Goal: Transaction & Acquisition: Purchase product/service

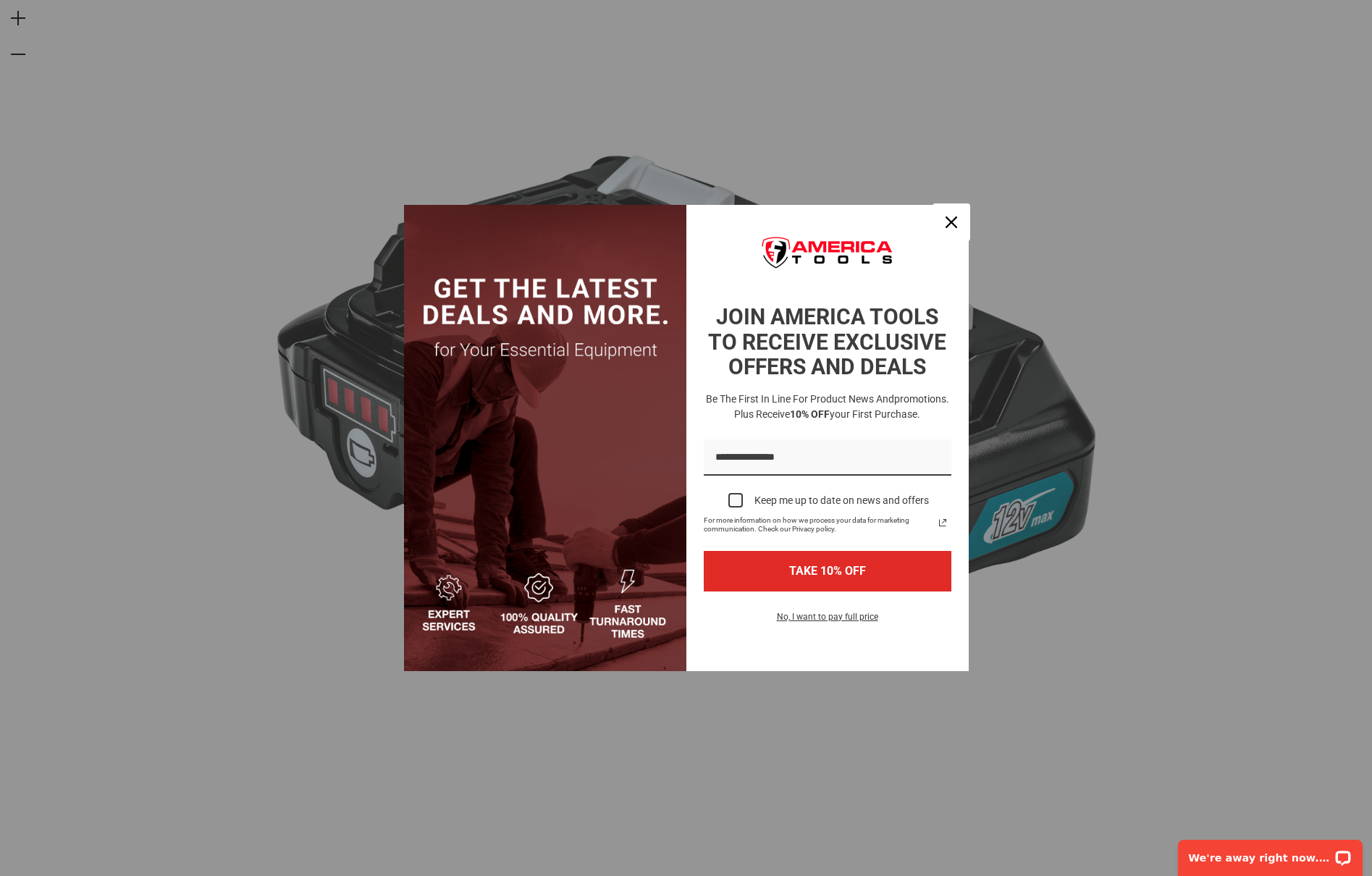
drag, startPoint x: 954, startPoint y: 220, endPoint x: 945, endPoint y: 219, distance: 9.1
click at [952, 219] on icon "close icon" at bounding box center [952, 222] width 11 height 11
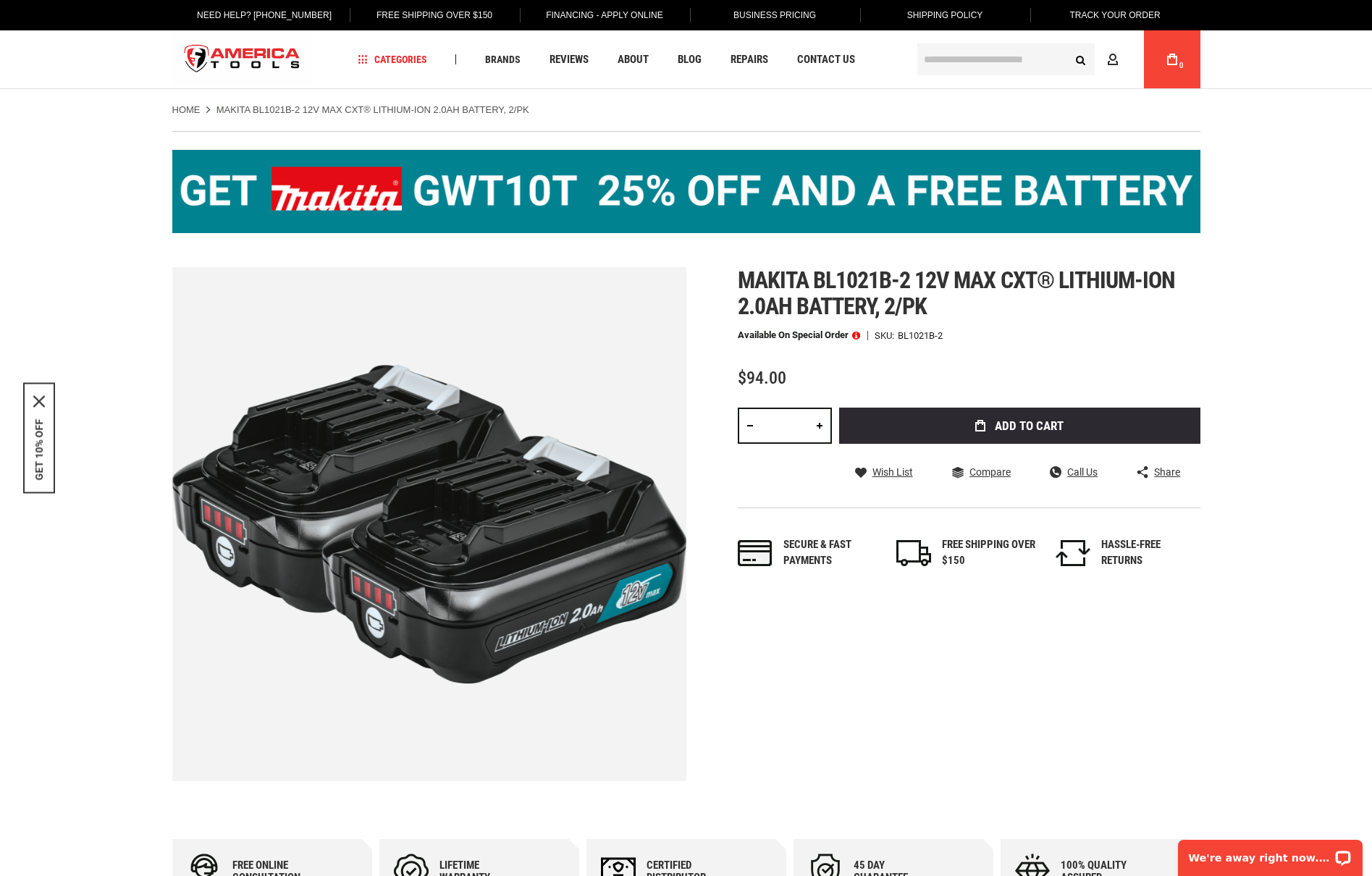
click at [1021, 428] on span "Add to Cart" at bounding box center [1029, 426] width 69 height 12
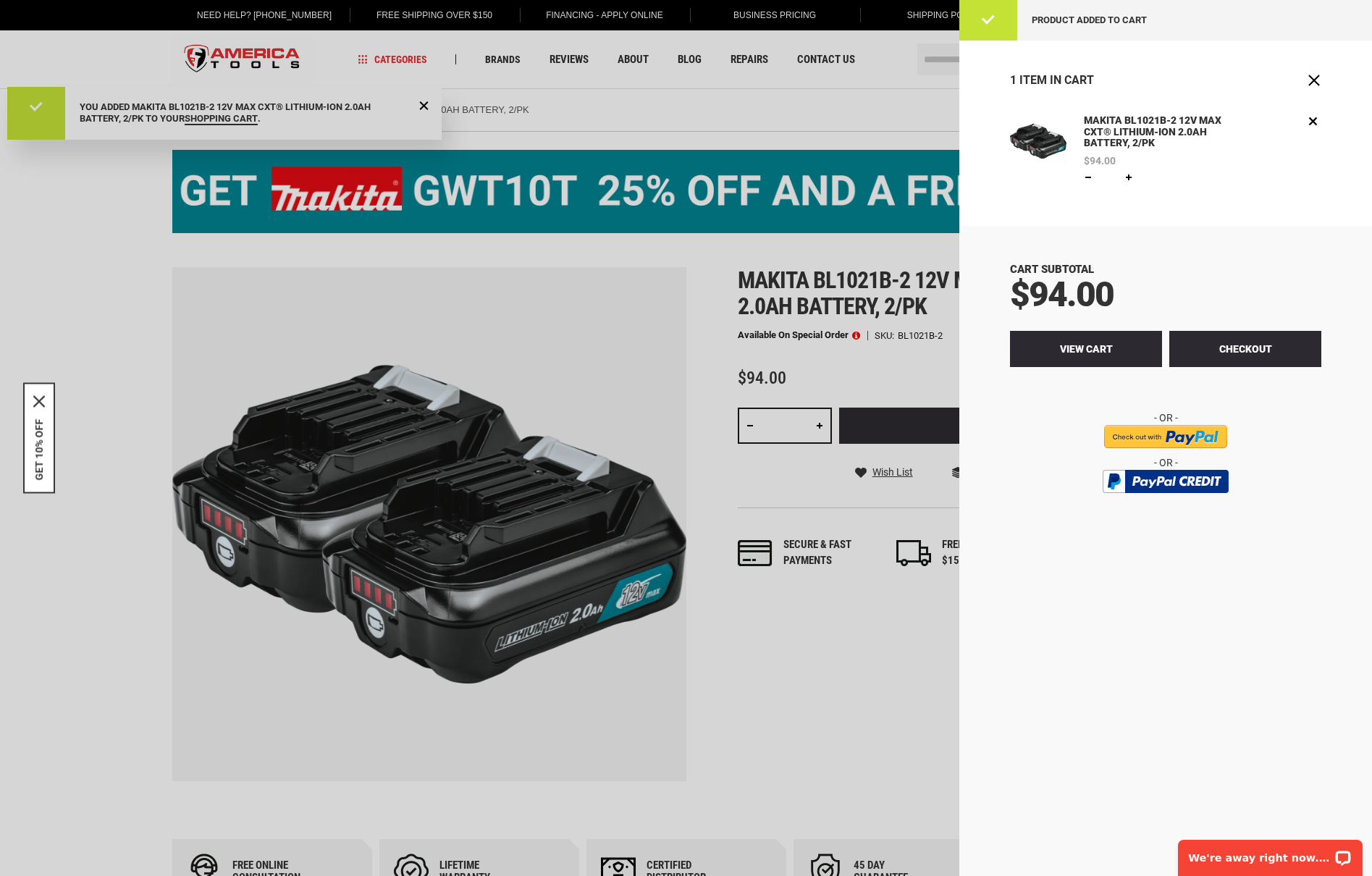
click at [1064, 351] on span "View Cart" at bounding box center [1086, 349] width 53 height 11
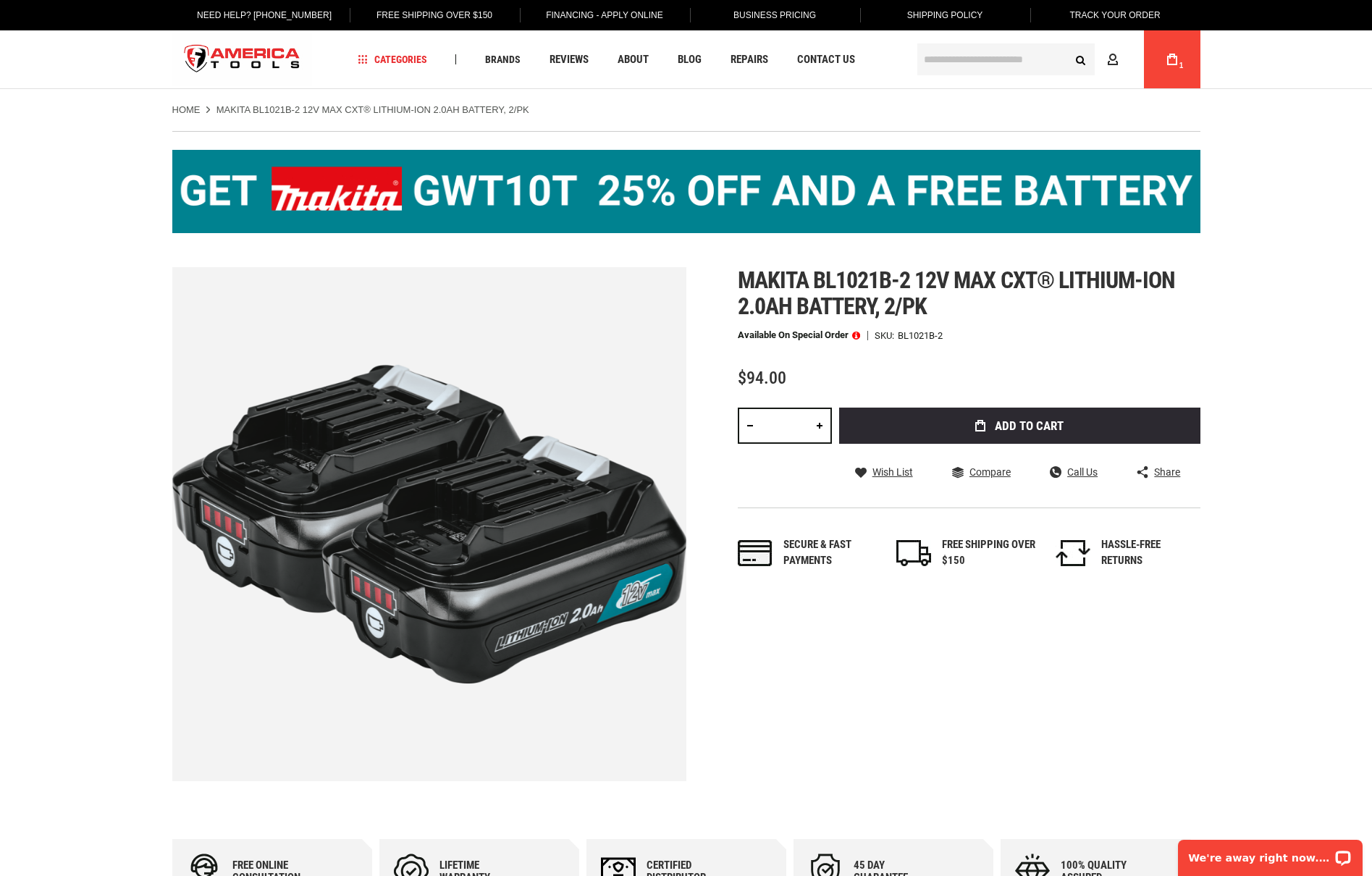
click at [566, 198] on img at bounding box center [686, 191] width 1028 height 84
